Goal: Information Seeking & Learning: Learn about a topic

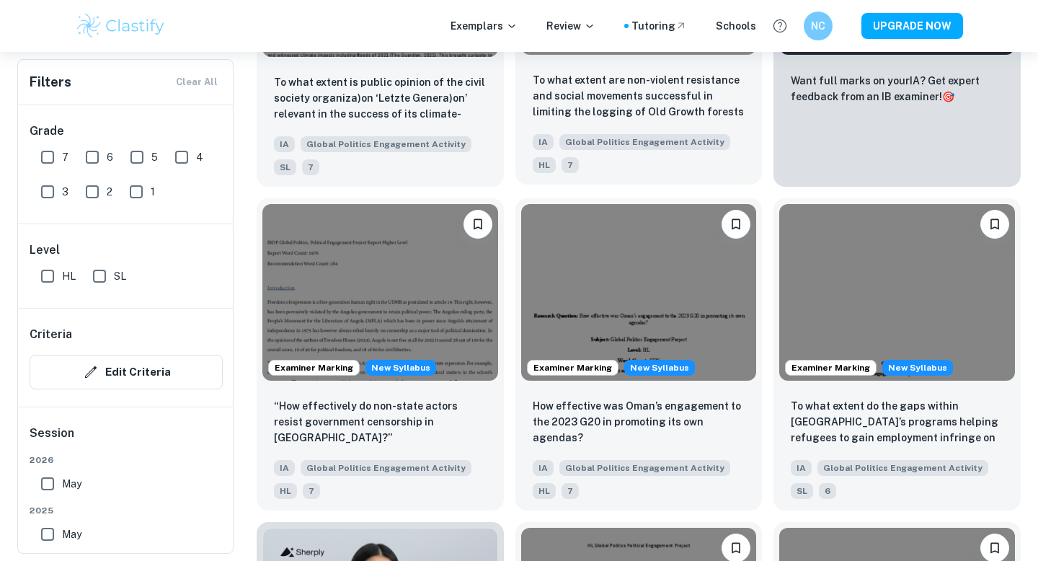
scroll to position [722, 0]
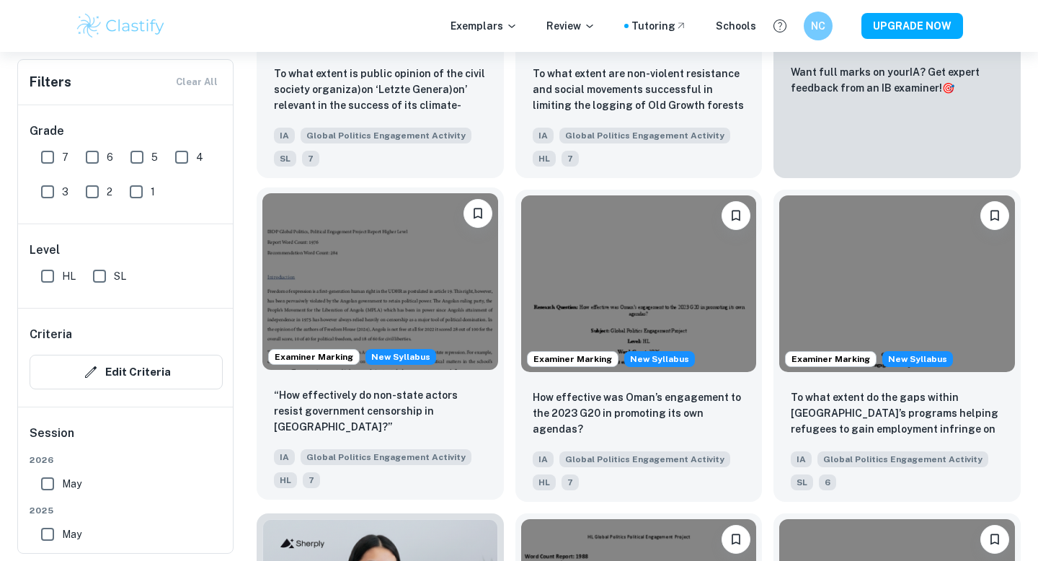
click at [434, 258] on img at bounding box center [380, 281] width 236 height 177
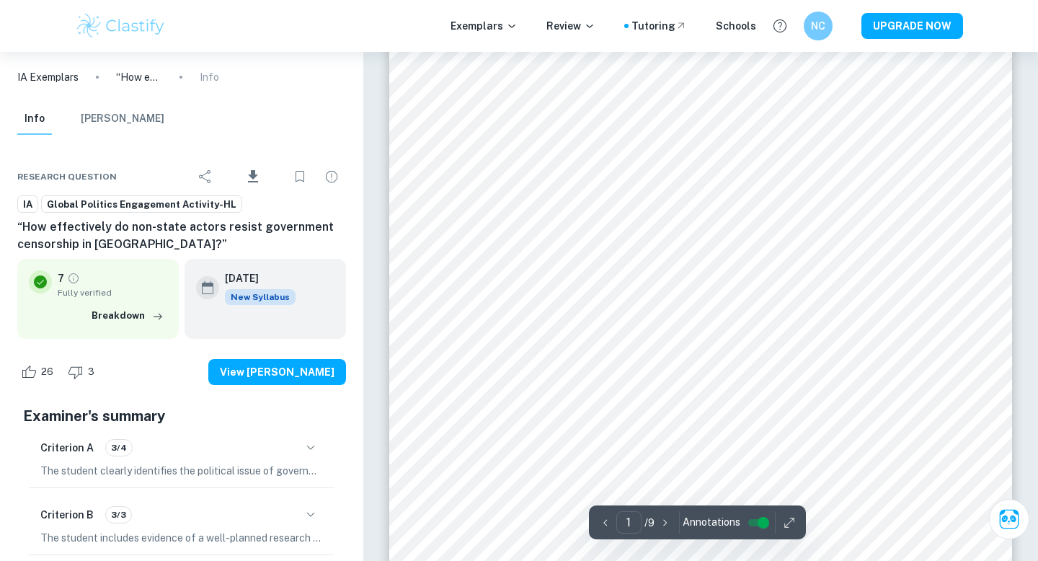
scroll to position [247, 0]
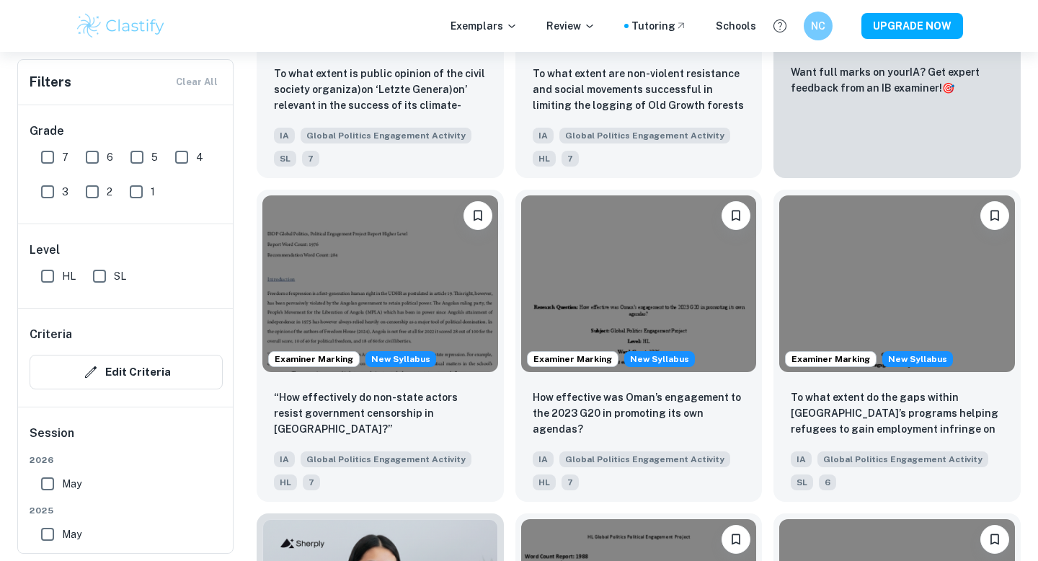
scroll to position [799, 0]
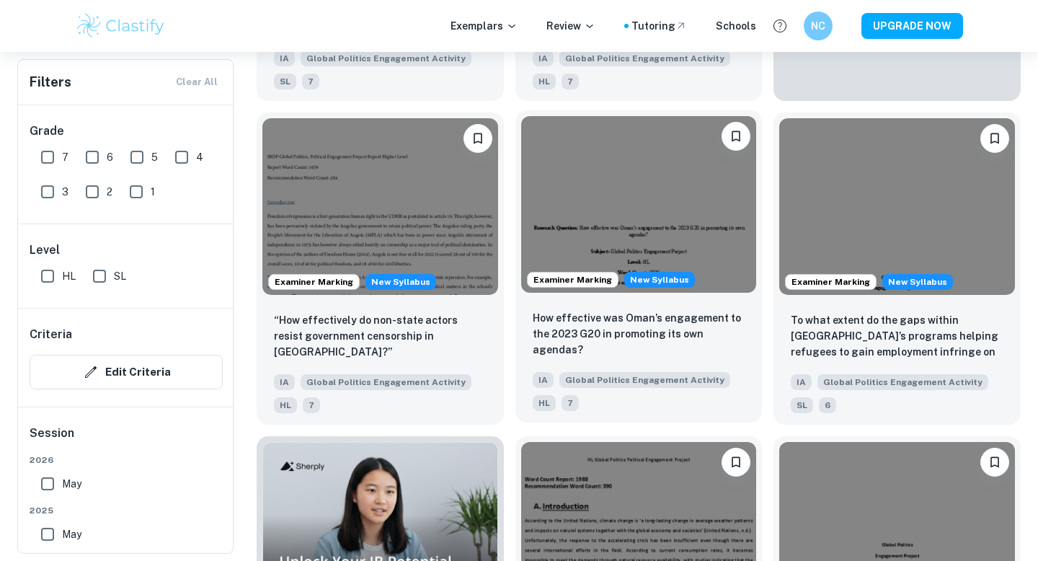
click at [657, 216] on img at bounding box center [639, 204] width 236 height 177
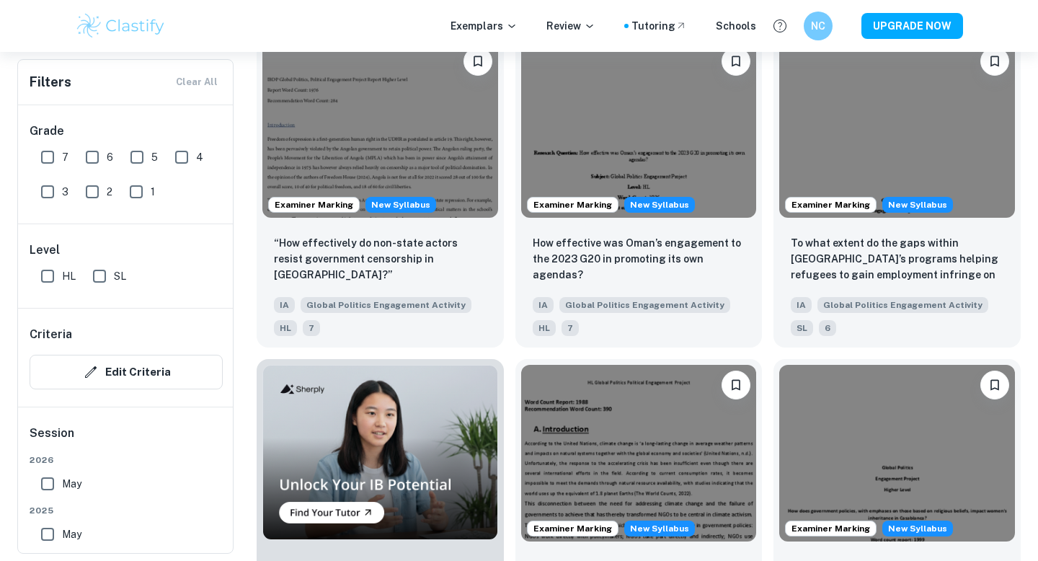
scroll to position [812, 0]
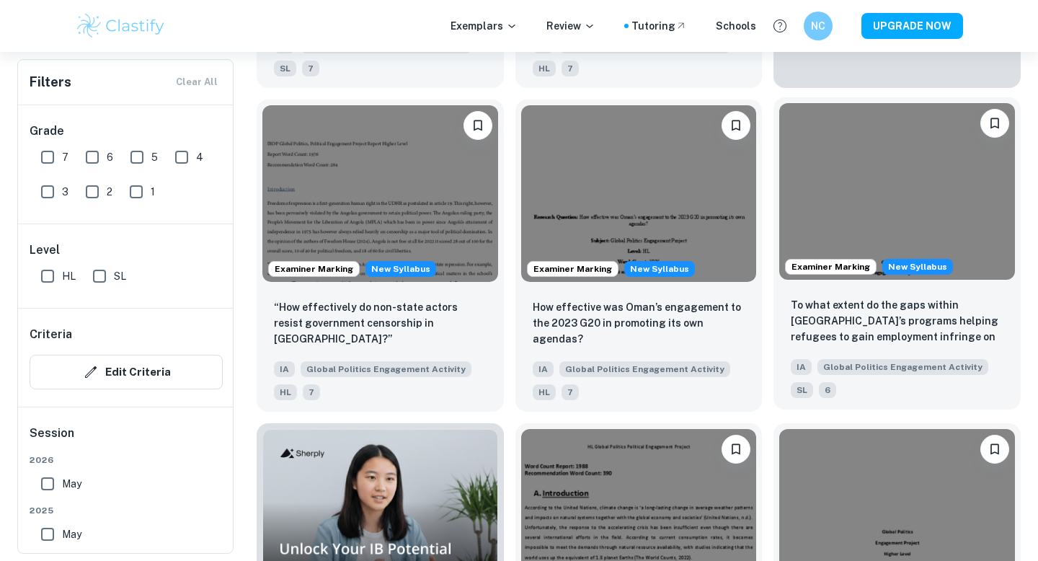
click at [893, 196] on img at bounding box center [897, 191] width 236 height 177
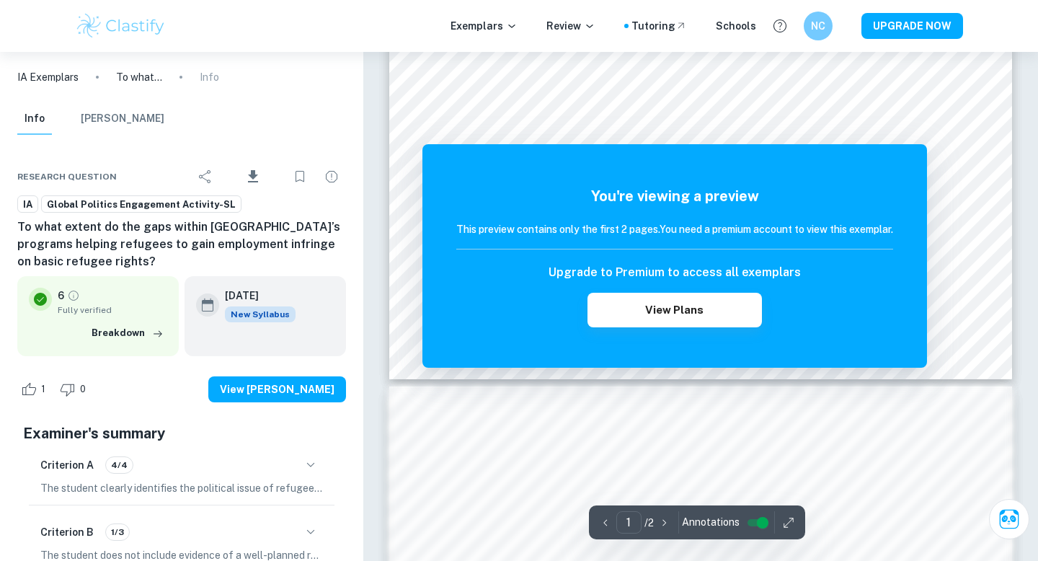
scroll to position [494, 0]
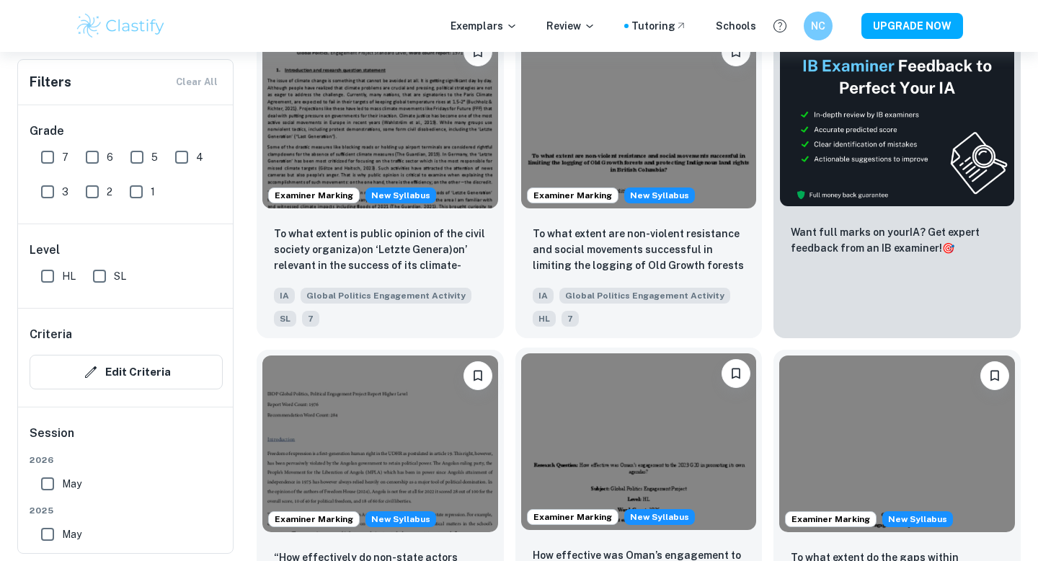
scroll to position [563, 0]
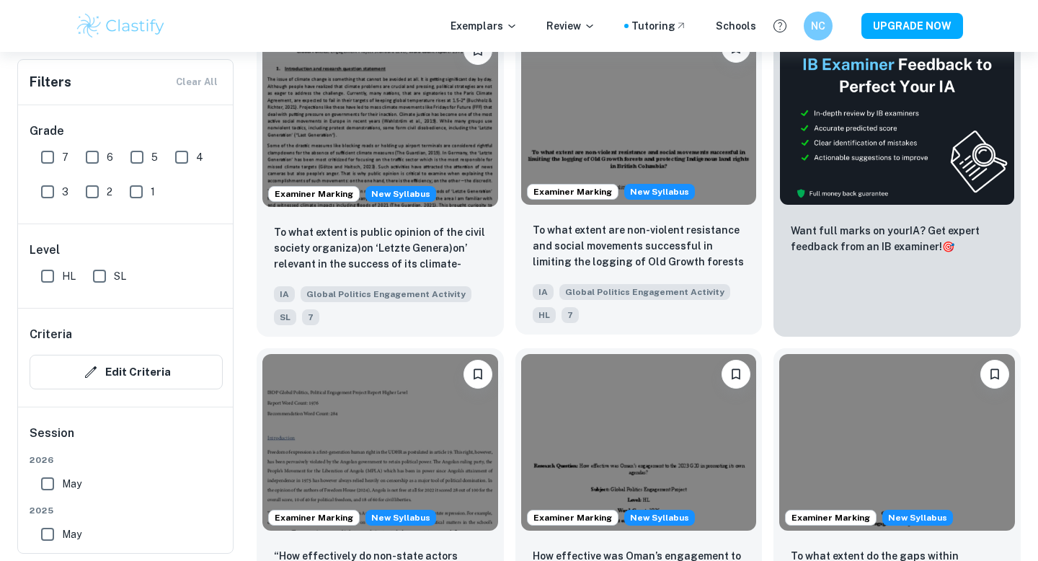
click at [705, 138] on img at bounding box center [639, 116] width 236 height 177
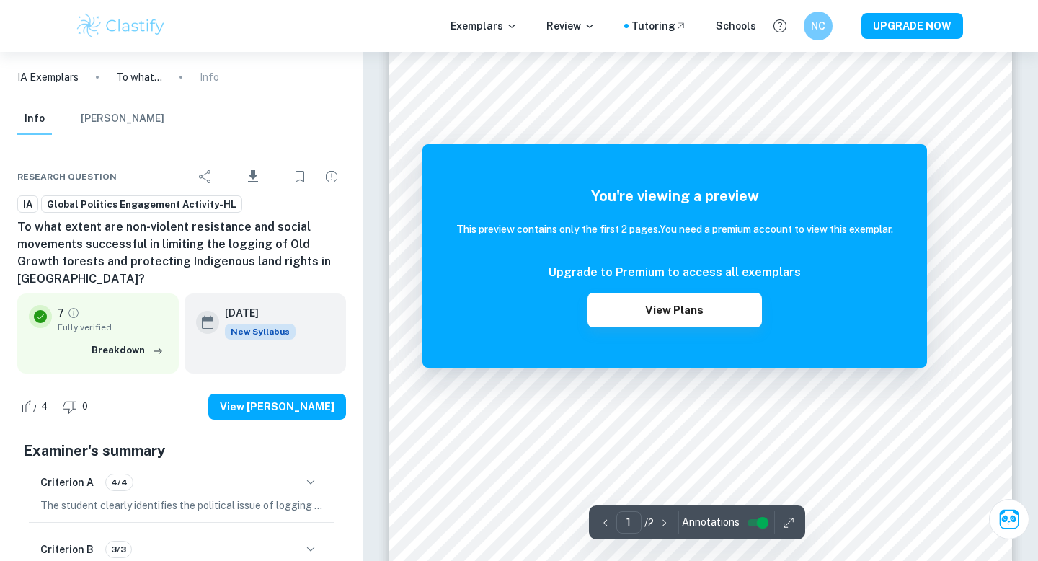
scroll to position [40, 0]
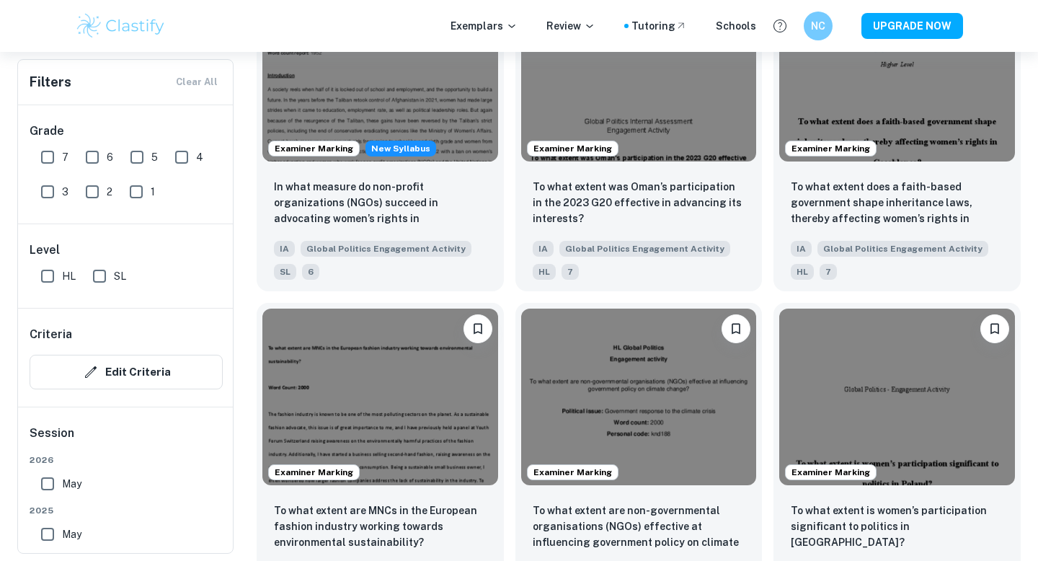
scroll to position [1591, 0]
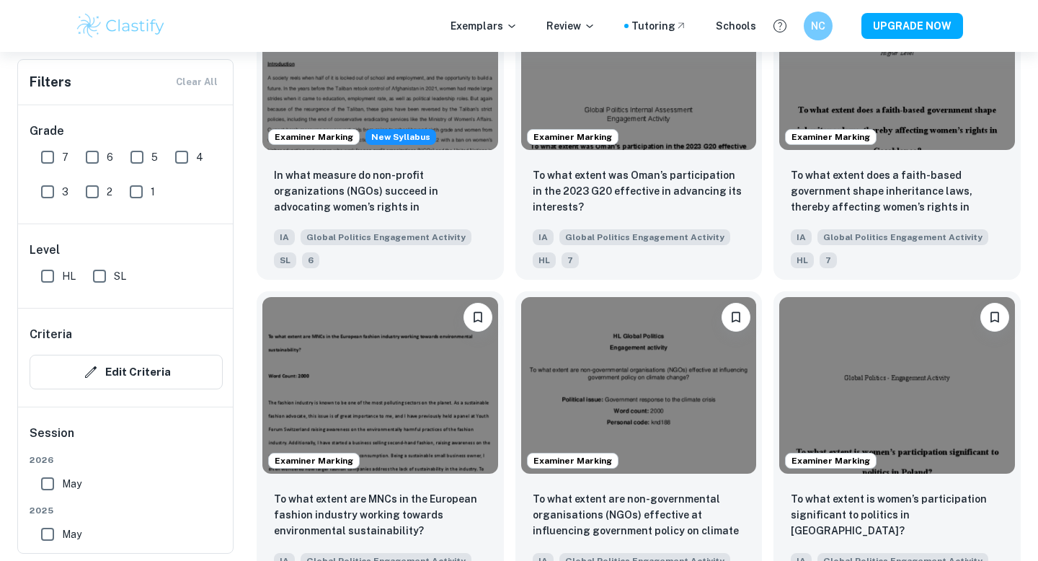
click at [705, 138] on img at bounding box center [639, 61] width 236 height 177
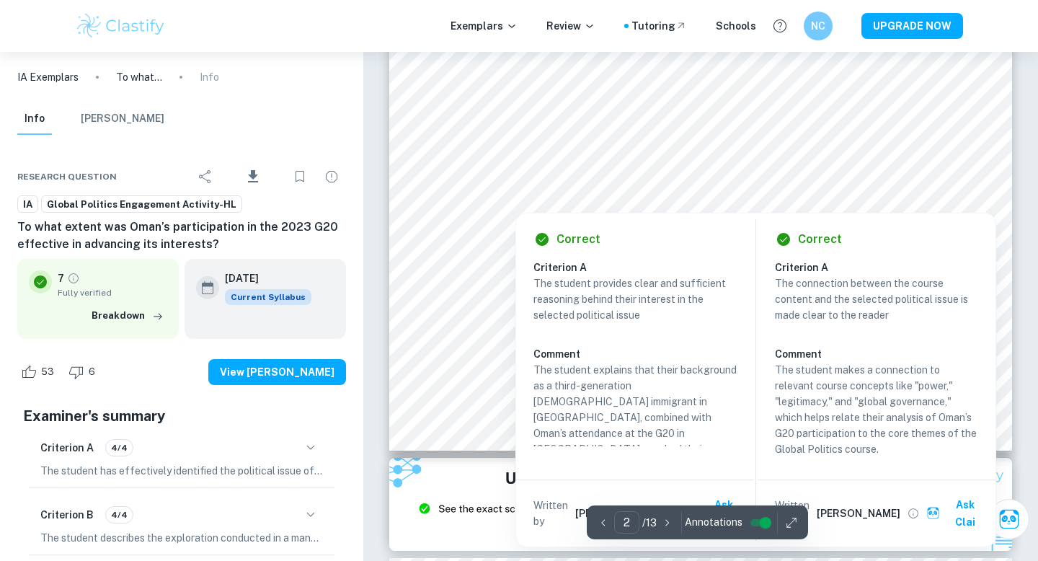
scroll to position [1484, 0]
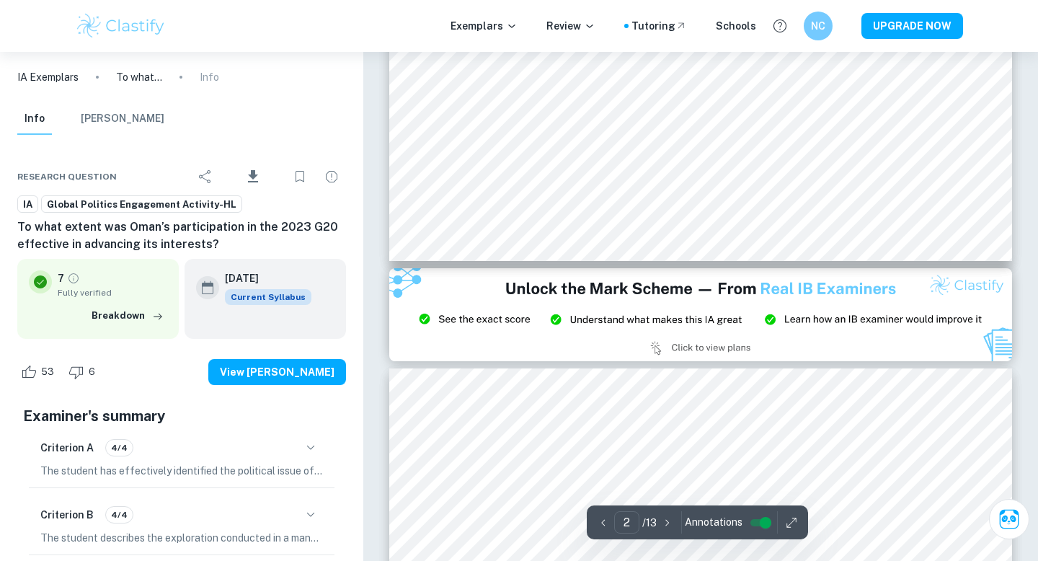
type input "3"
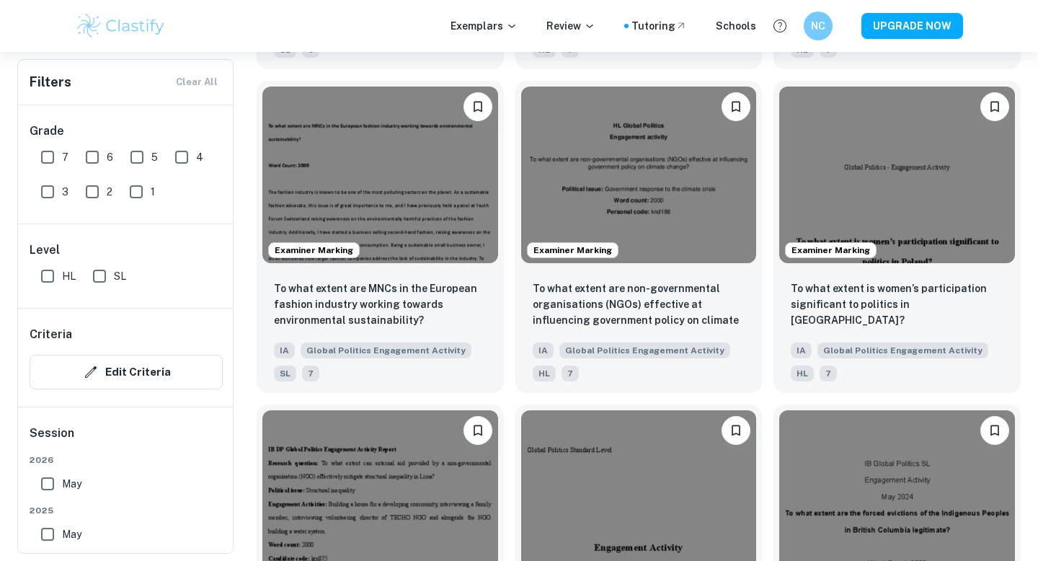
scroll to position [1815, 0]
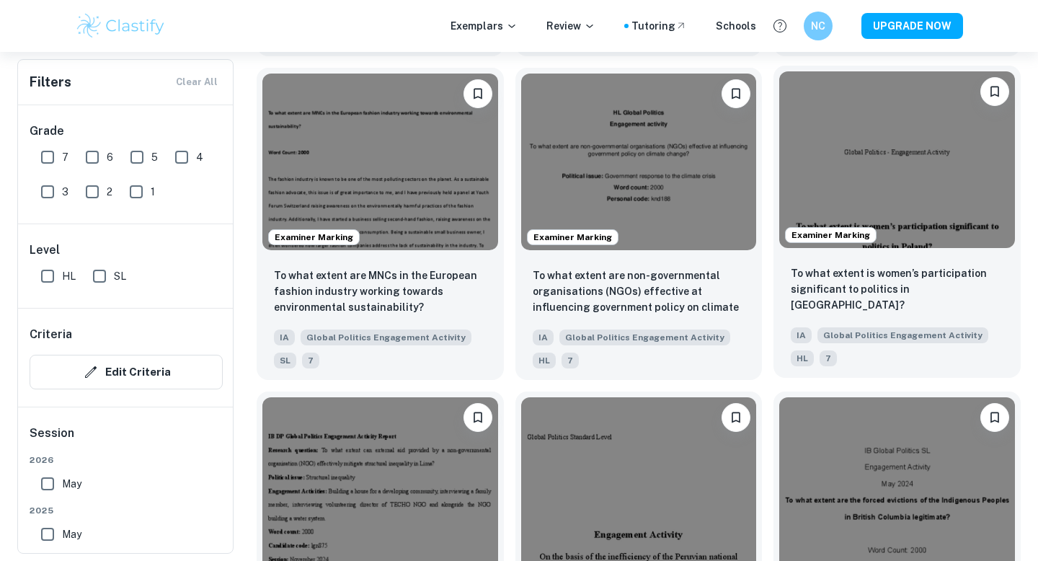
click at [935, 126] on img at bounding box center [897, 159] width 236 height 177
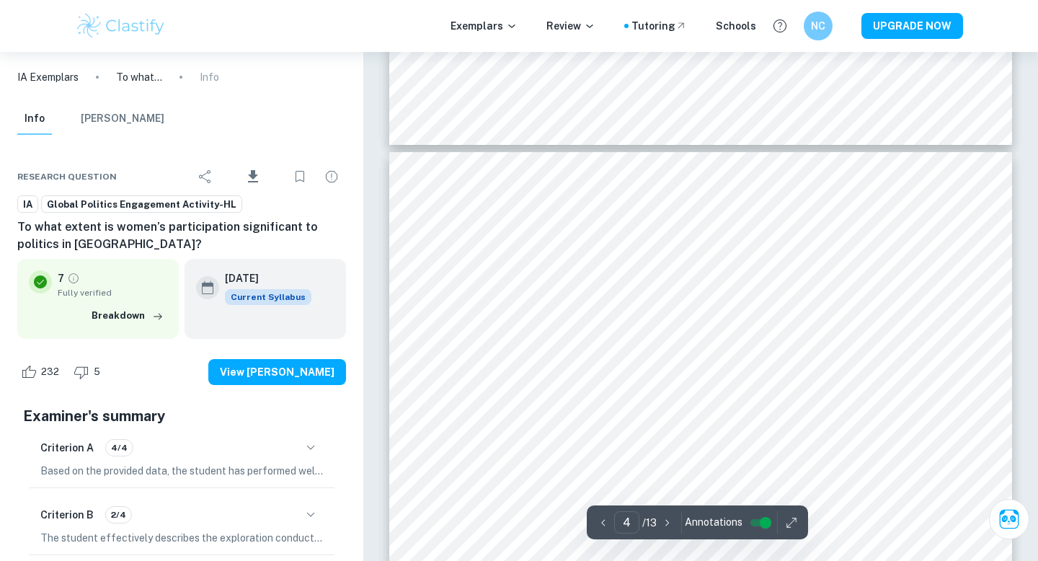
scroll to position [2779, 0]
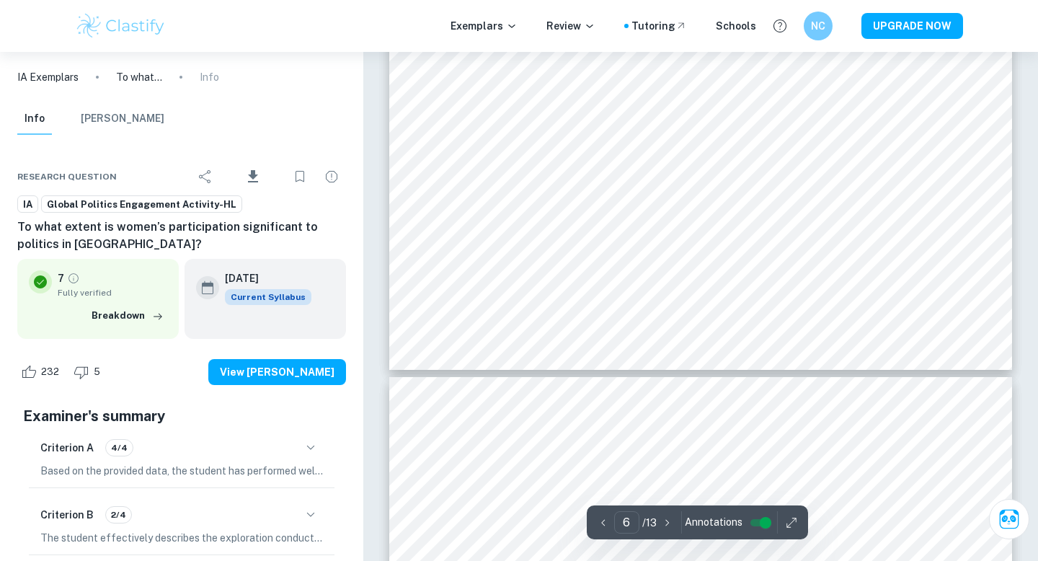
type input "7"
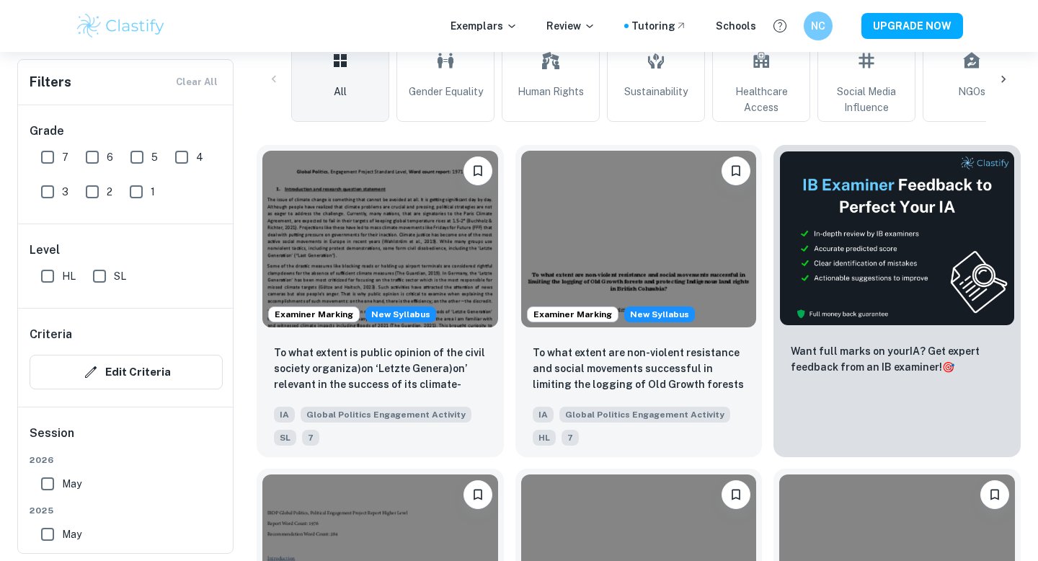
scroll to position [440, 0]
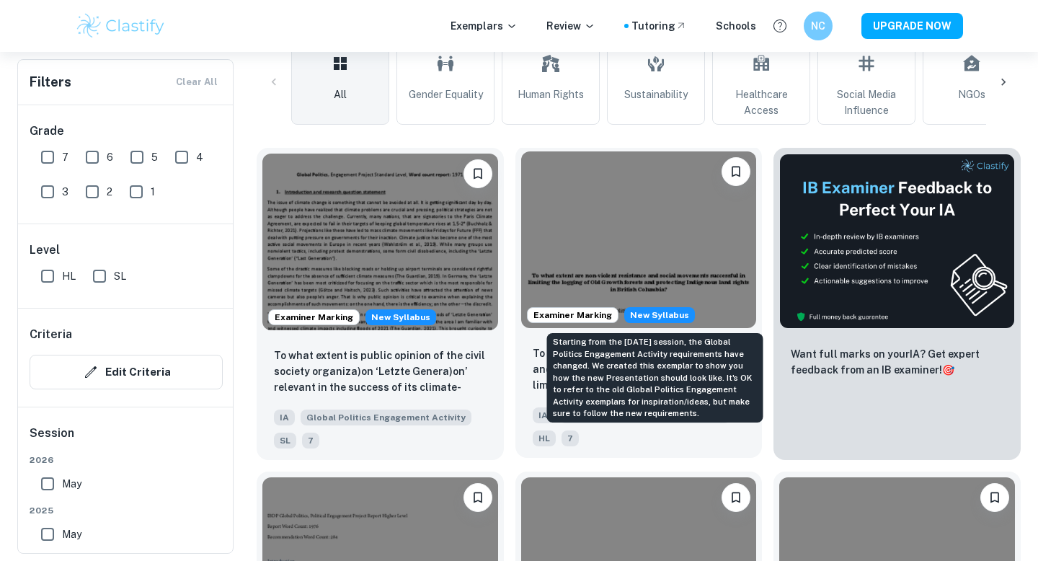
click at [669, 312] on span "New Syllabus" at bounding box center [659, 315] width 71 height 16
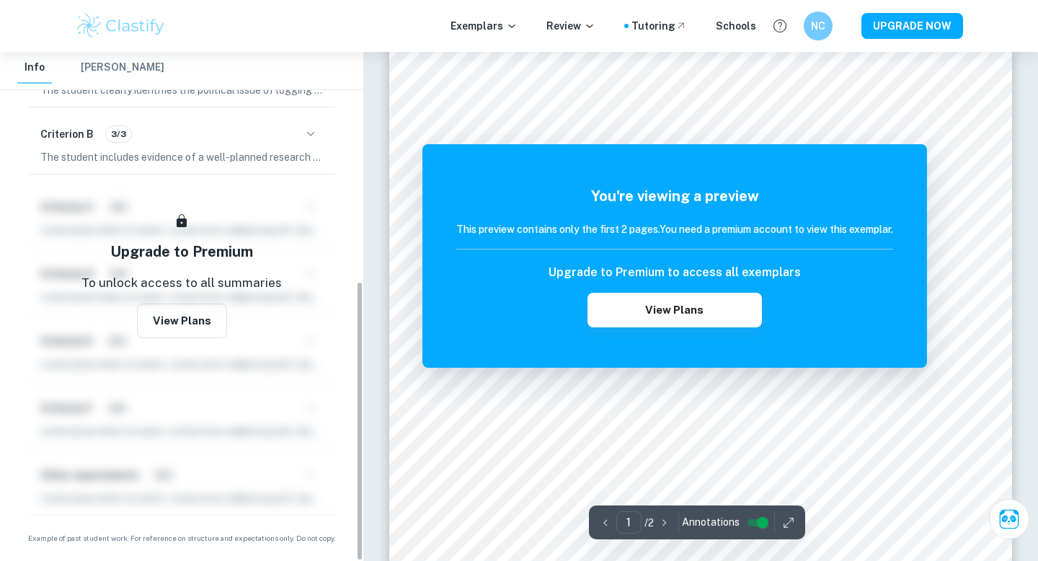
scroll to position [71, 0]
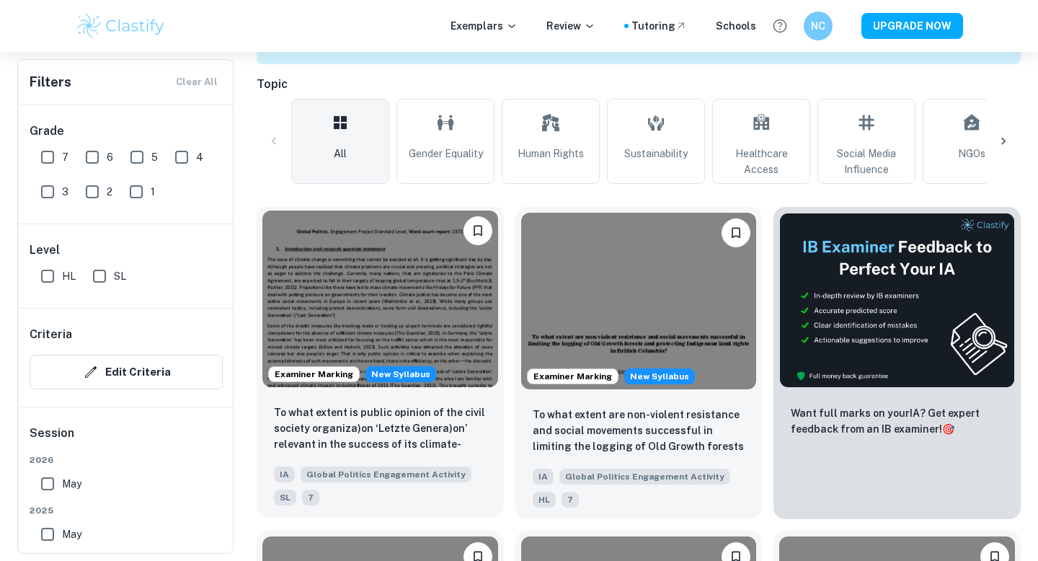
scroll to position [458, 0]
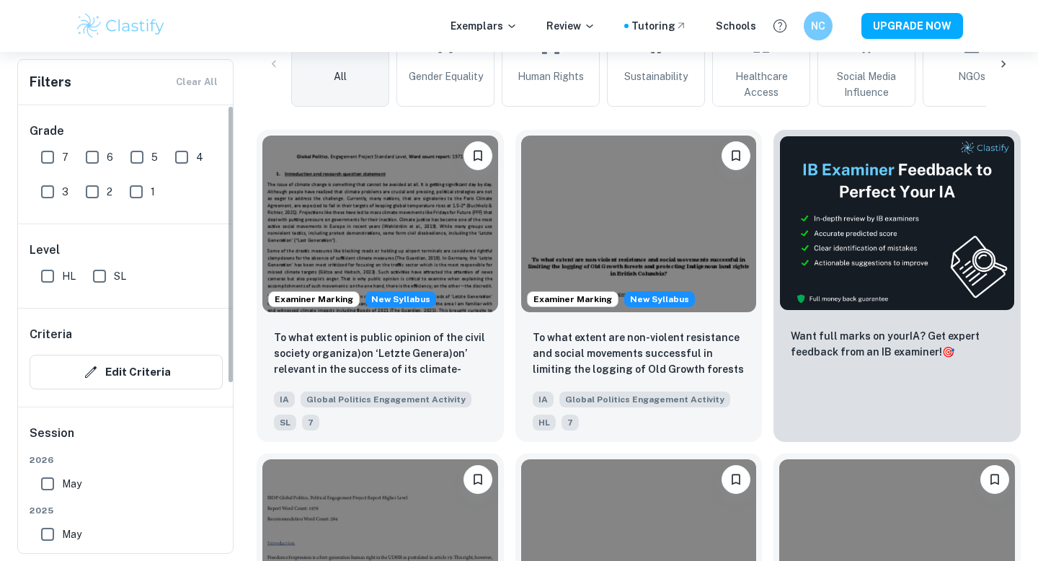
click at [48, 479] on input "May" at bounding box center [47, 483] width 29 height 29
checkbox input "true"
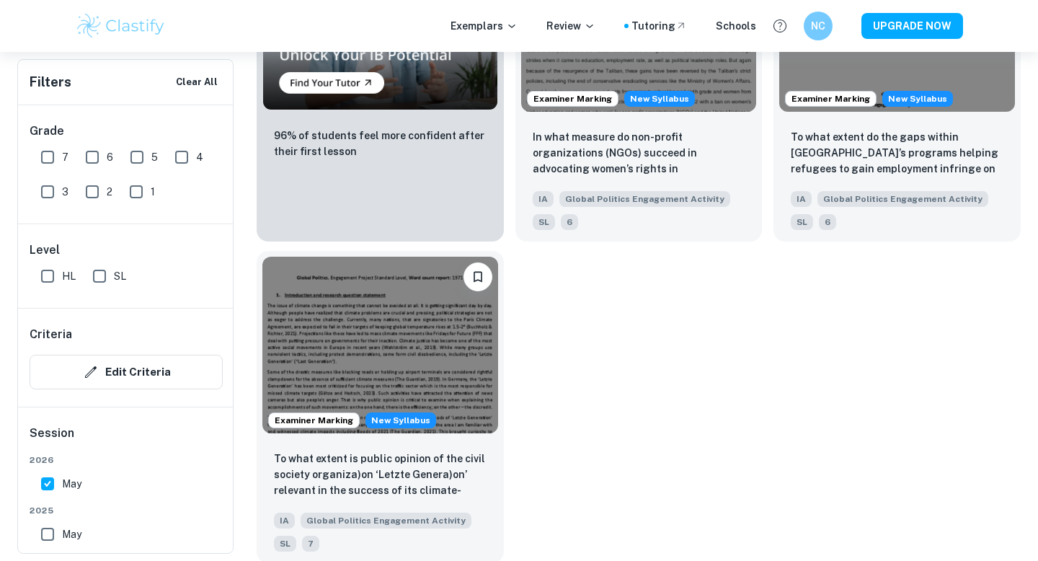
scroll to position [1342, 0]
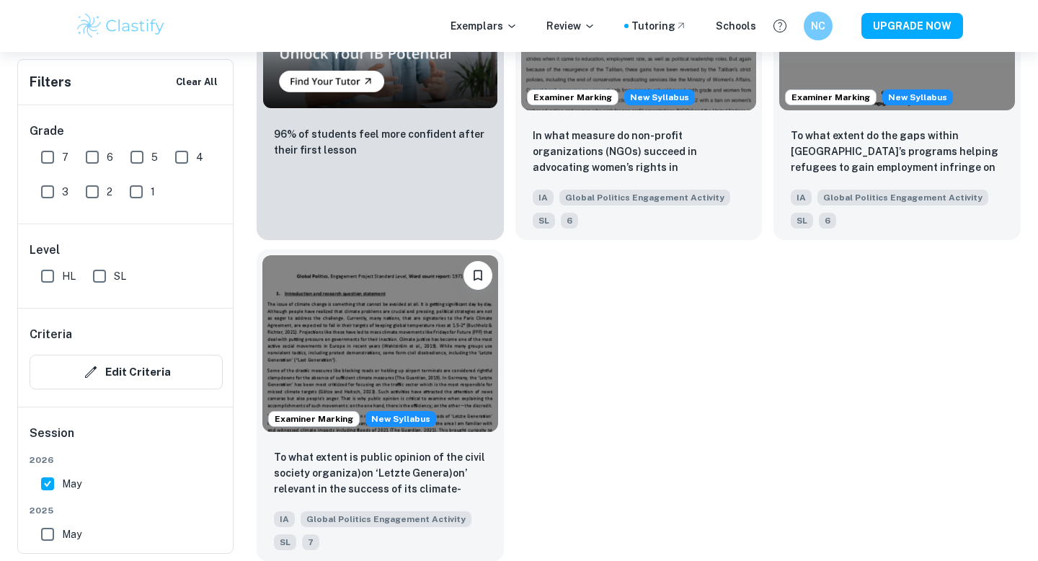
click at [457, 355] on img at bounding box center [380, 343] width 236 height 177
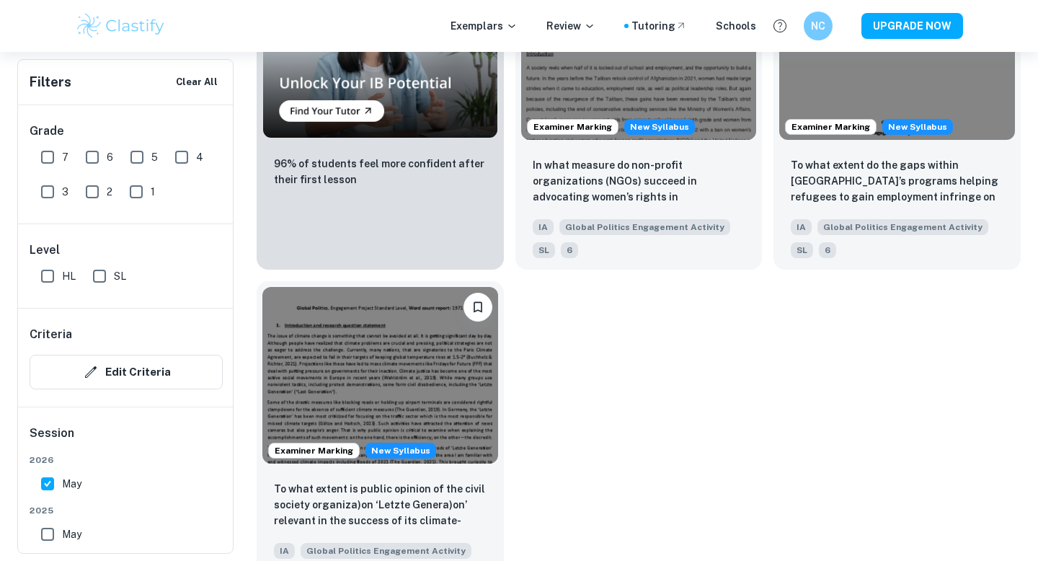
scroll to position [1313, 0]
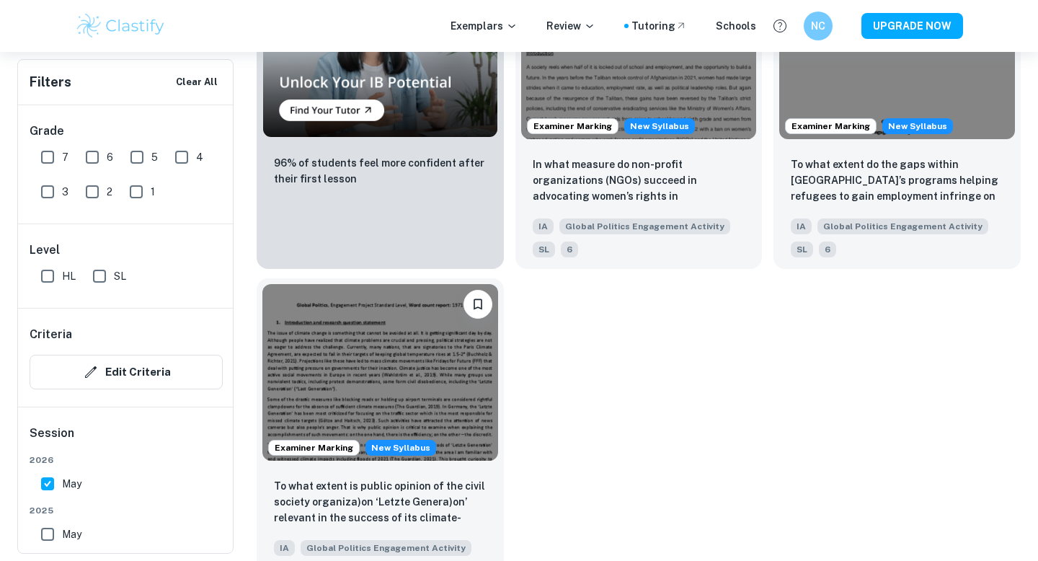
click at [398, 402] on img at bounding box center [380, 372] width 236 height 177
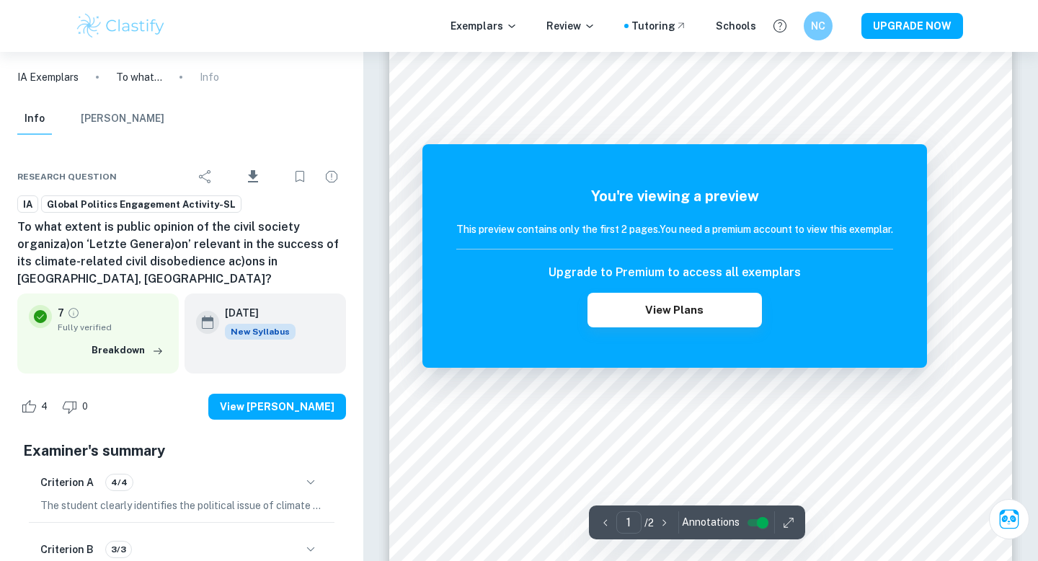
scroll to position [102, 0]
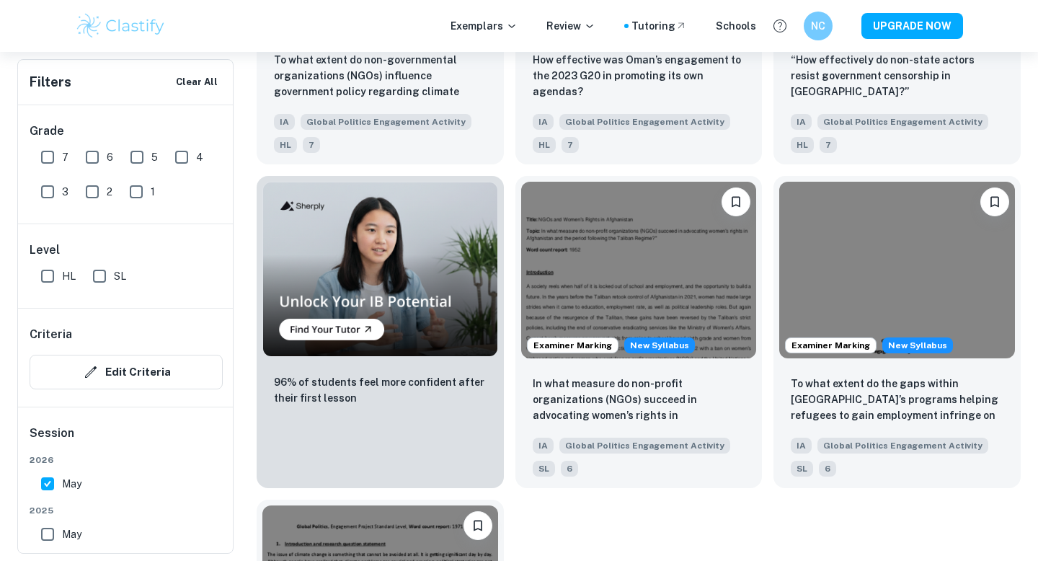
scroll to position [1121, 0]
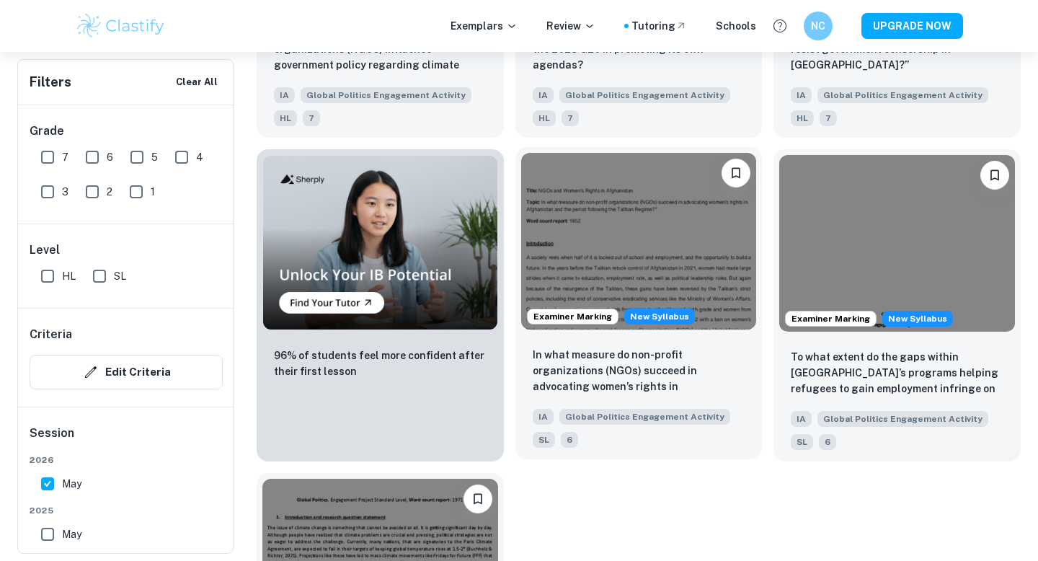
click at [696, 261] on img at bounding box center [639, 241] width 236 height 177
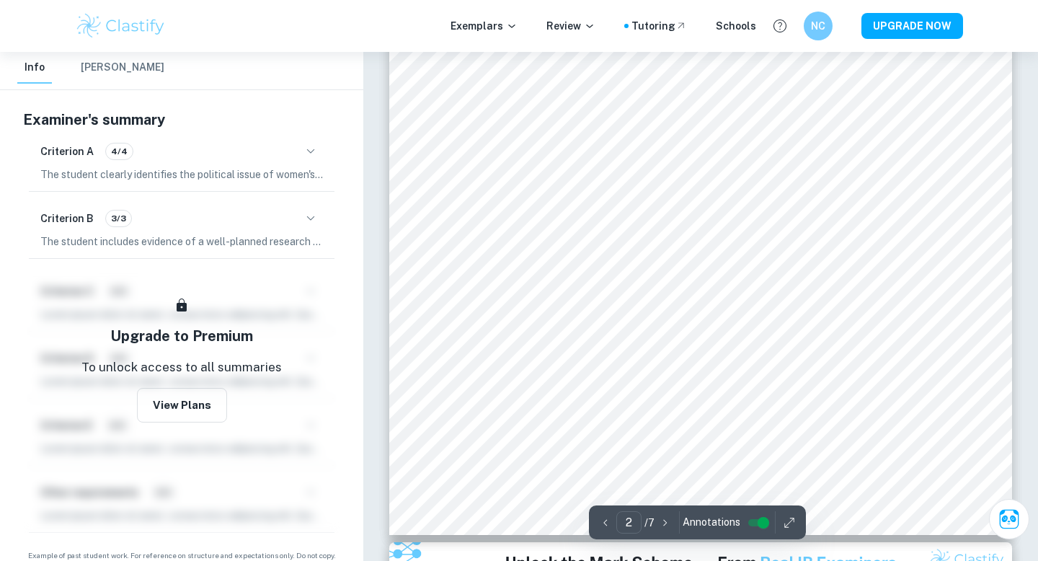
scroll to position [502, 0]
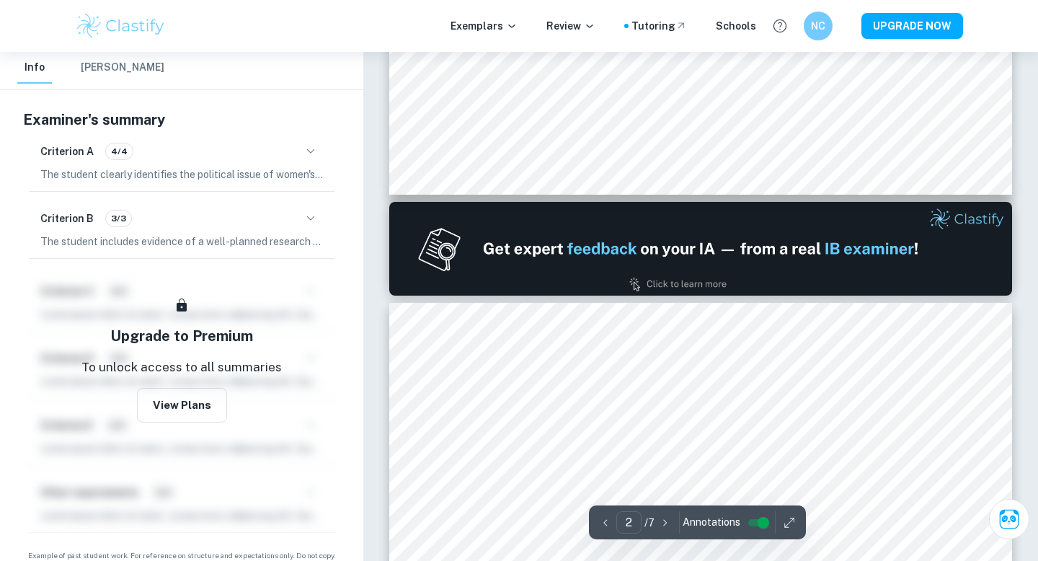
type input "1"
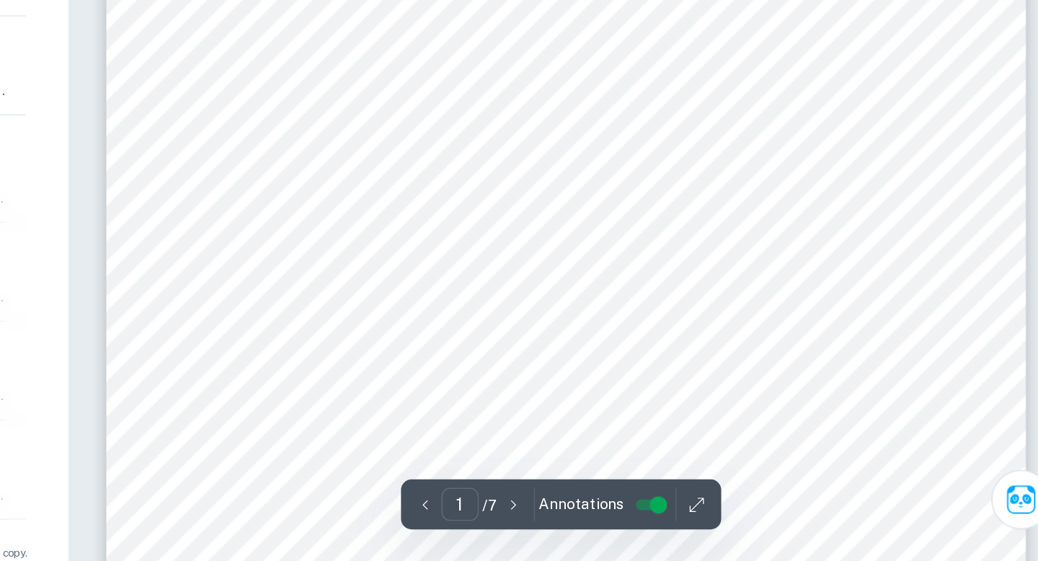
scroll to position [184, 0]
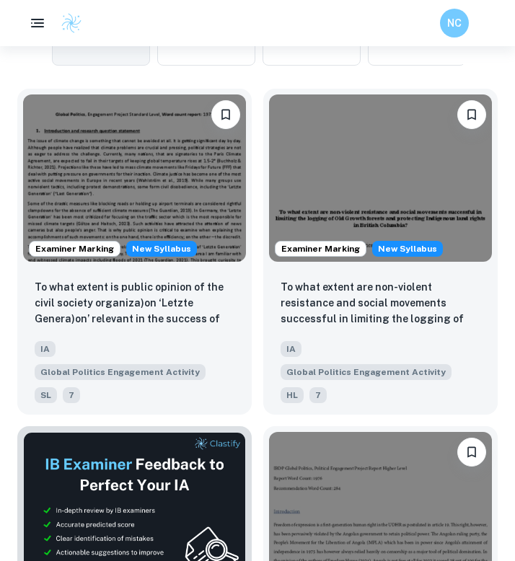
scroll to position [649, 0]
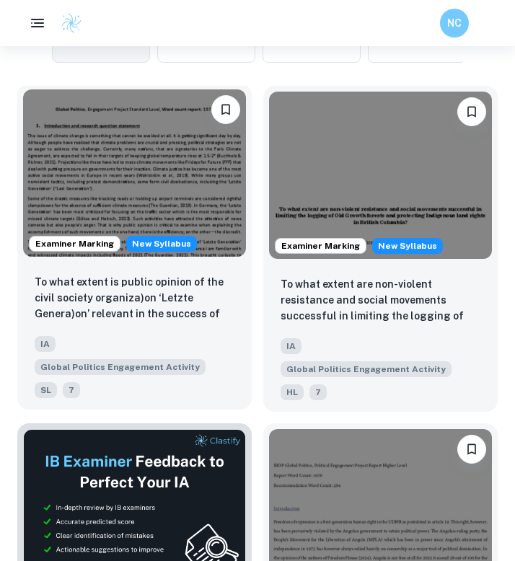
click at [158, 168] on img at bounding box center [134, 172] width 223 height 167
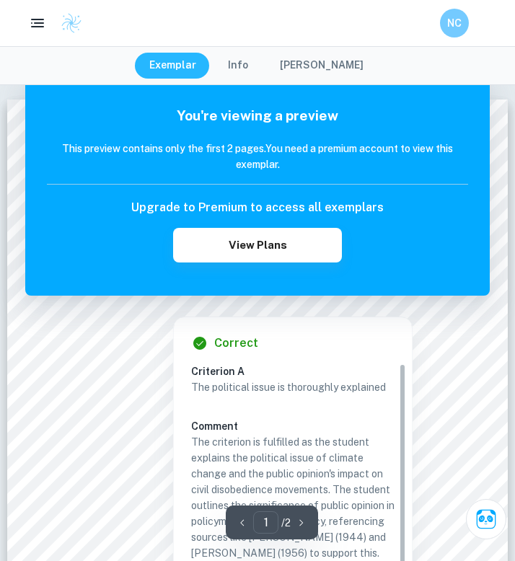
click at [259, 299] on div at bounding box center [257, 297] width 383 height 12
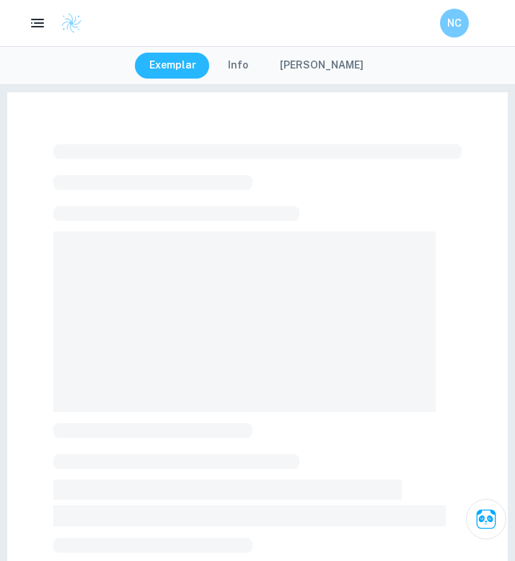
drag, startPoint x: 259, startPoint y: 299, endPoint x: 150, endPoint y: 352, distance: 120.9
click at [150, 352] on span at bounding box center [244, 321] width 382 height 180
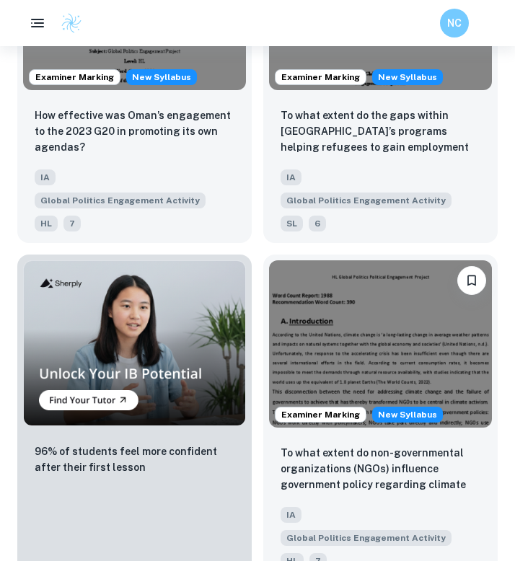
scroll to position [1493, 0]
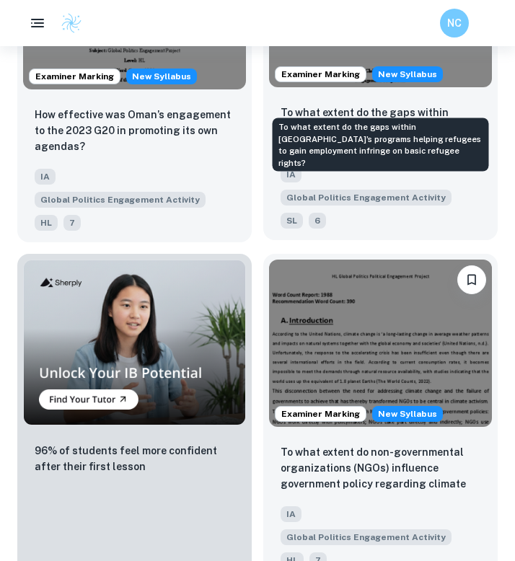
click at [379, 105] on p "To what extent do the gaps within [GEOGRAPHIC_DATA]’s programs helping refugees…" at bounding box center [381, 129] width 200 height 49
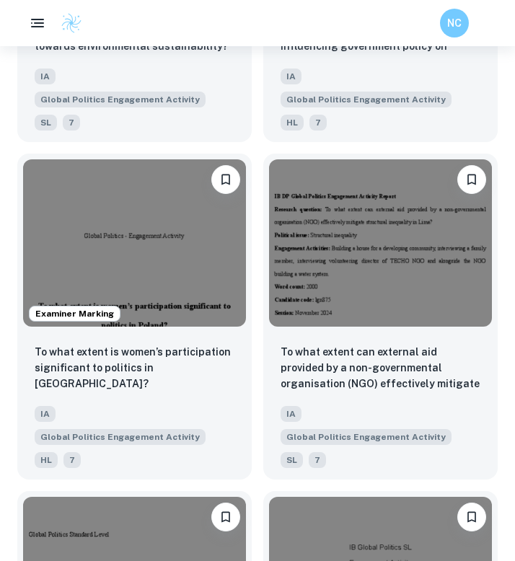
scroll to position [2943, 0]
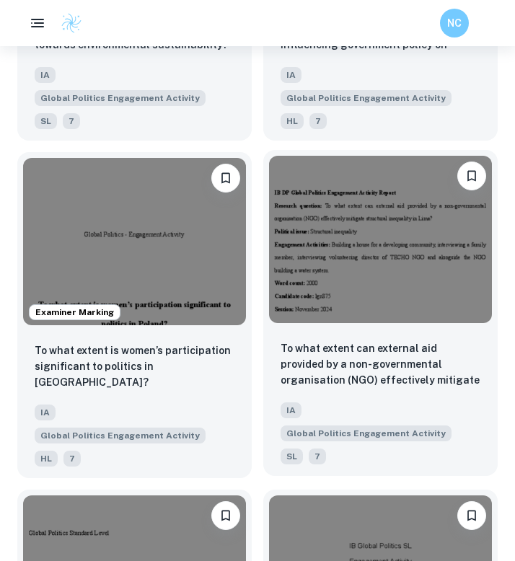
click at [350, 156] on img at bounding box center [380, 239] width 223 height 167
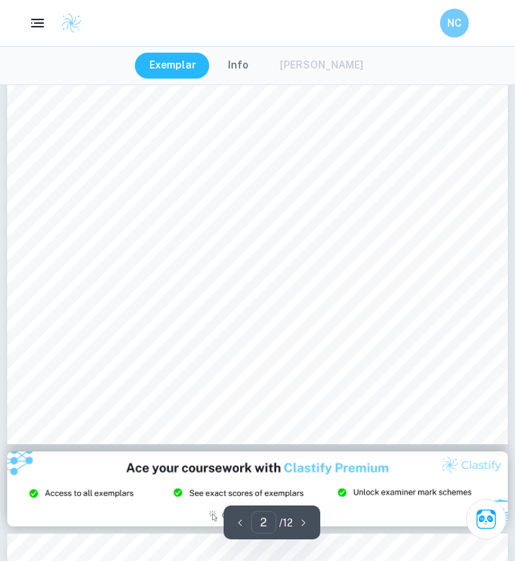
scroll to position [1154, 0]
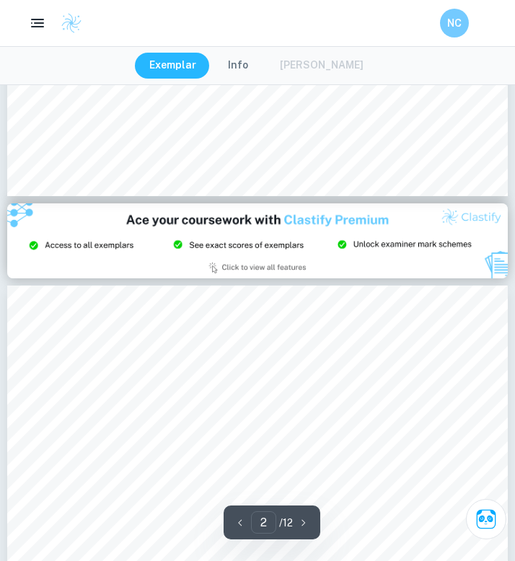
type input "3"
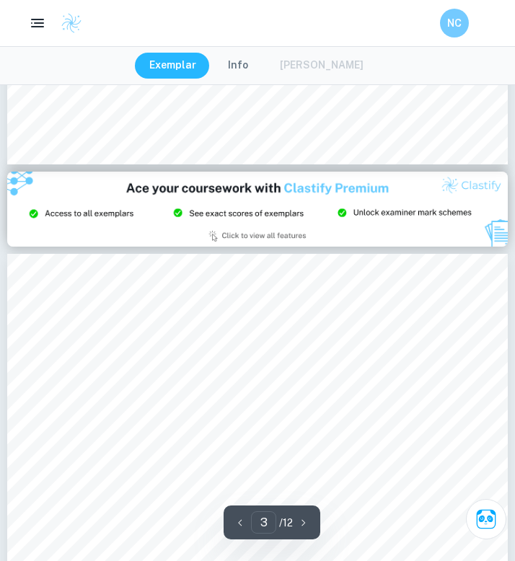
scroll to position [1439, 0]
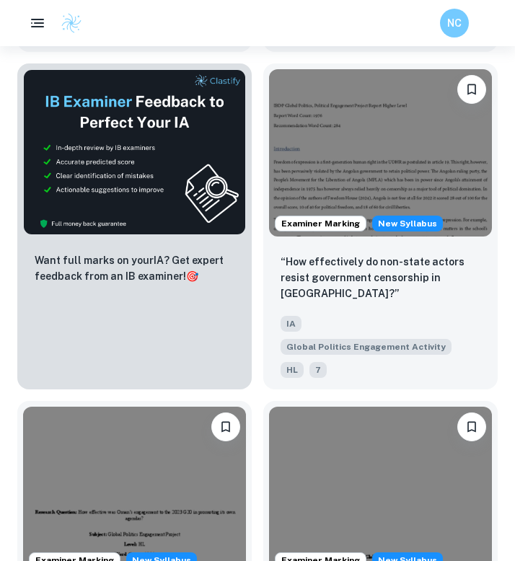
scroll to position [1008, 0]
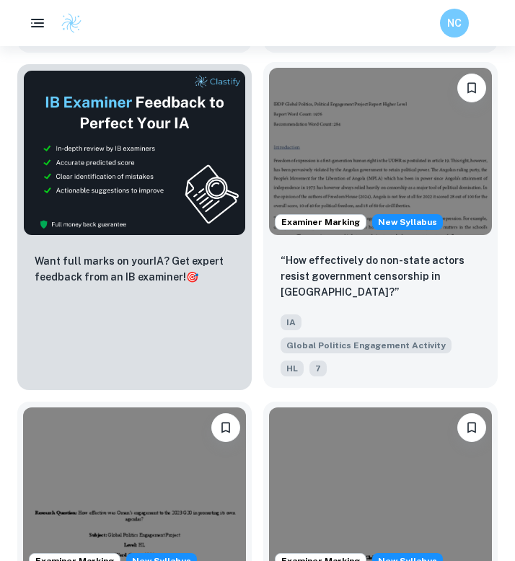
click at [322, 154] on img at bounding box center [380, 151] width 223 height 167
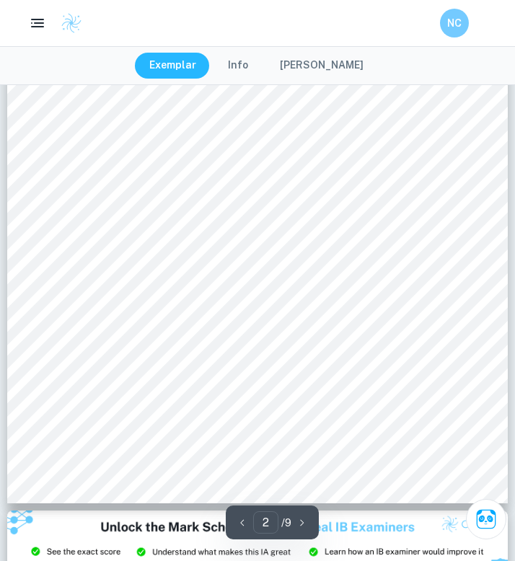
scroll to position [983, 0]
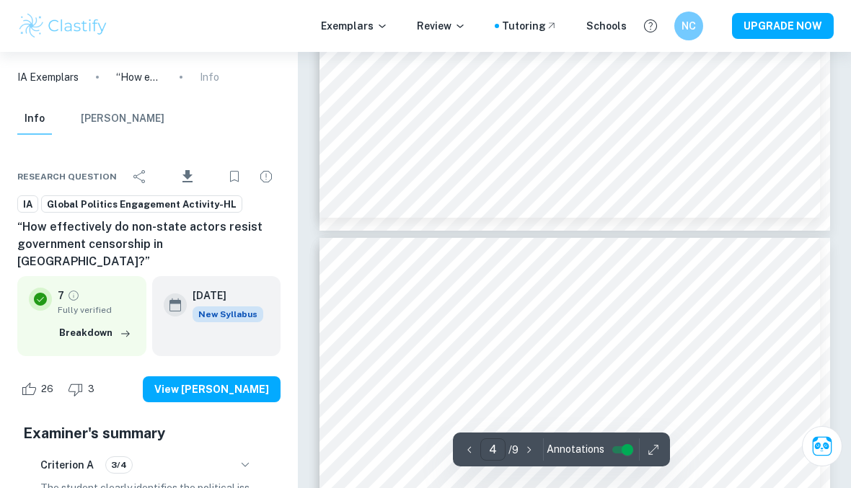
scroll to position [2000, 0]
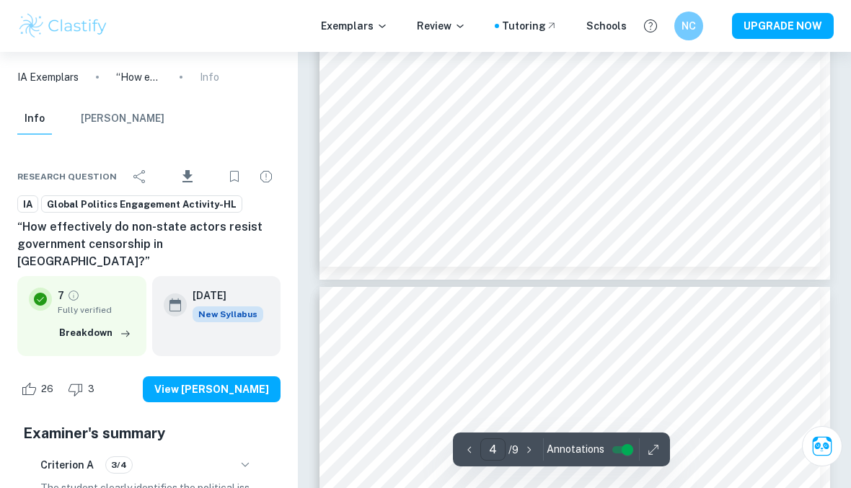
type input "5"
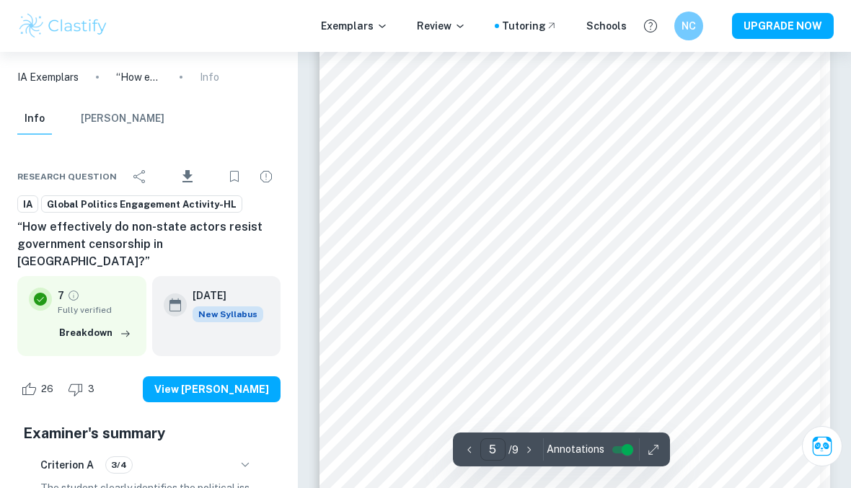
scroll to position [2890, 0]
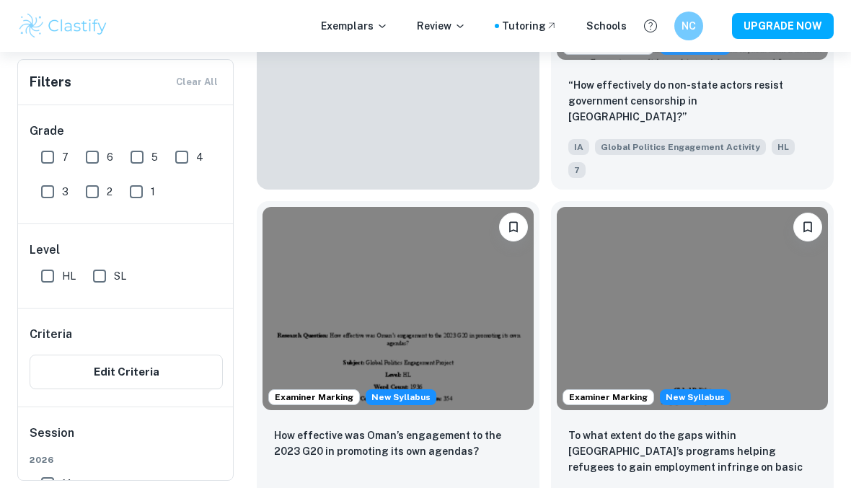
scroll to position [1370, 0]
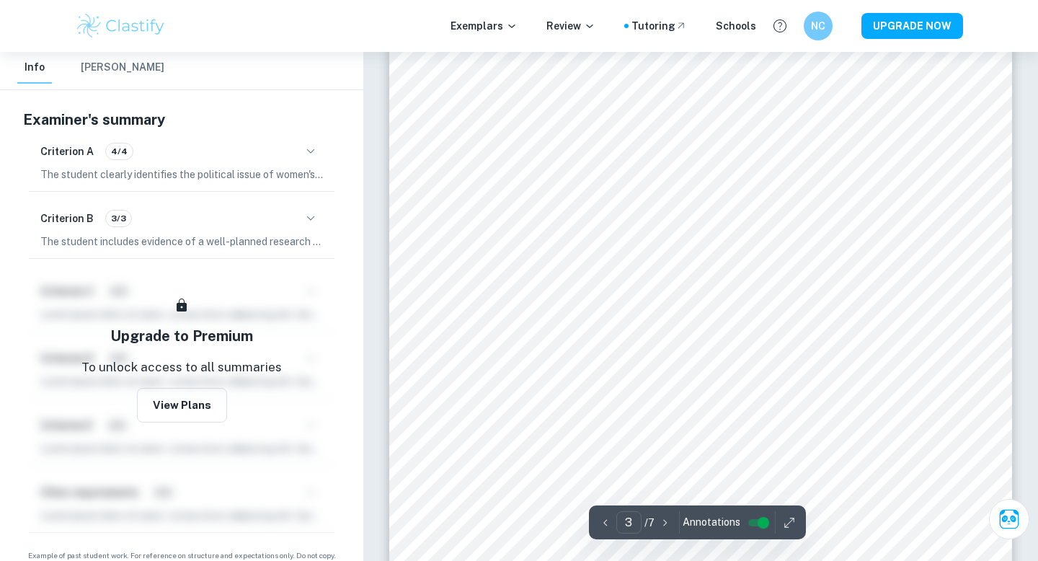
scroll to position [1938, 0]
